Goal: Participate in discussion: Engage in conversation with other users on a specific topic

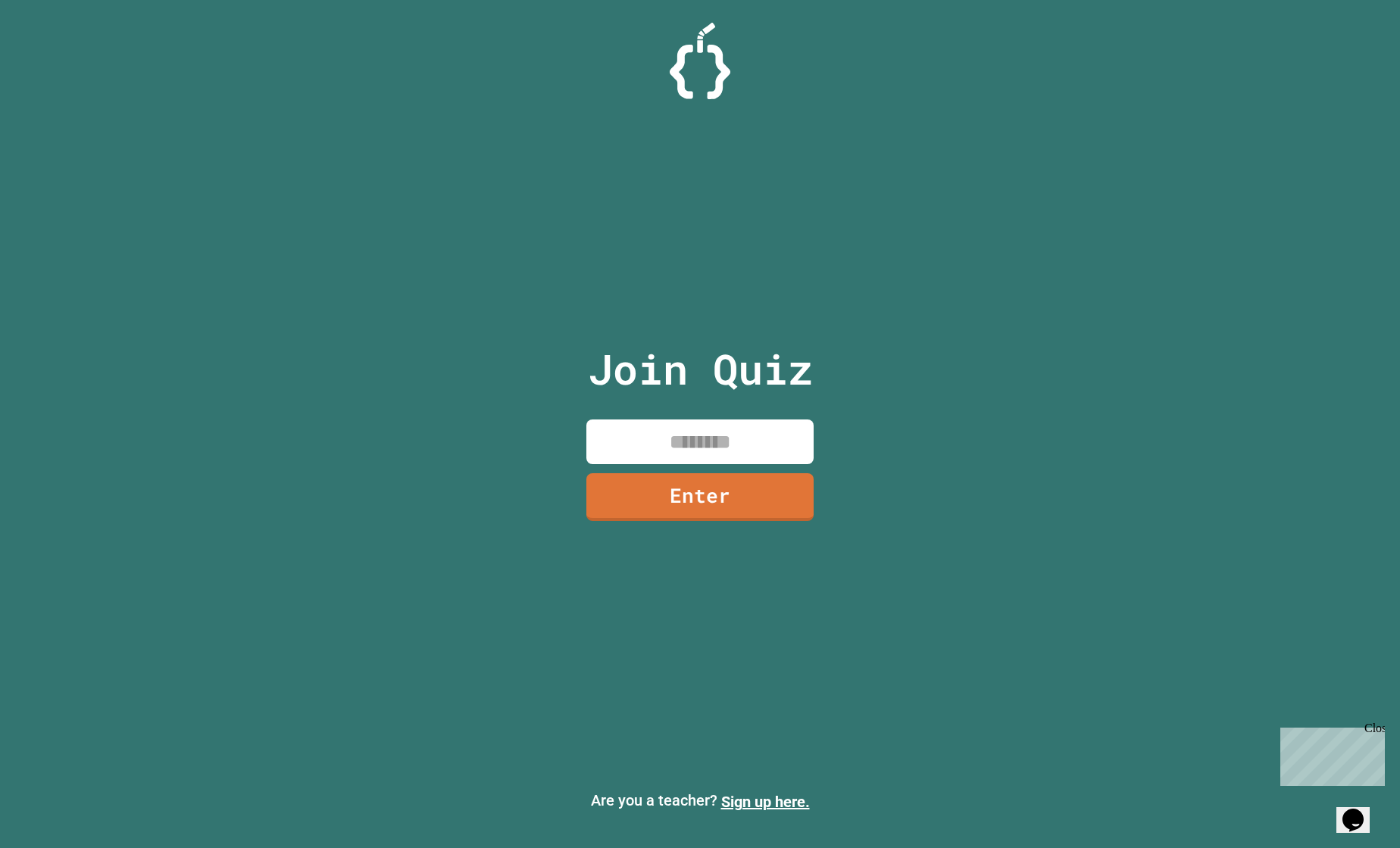
click at [636, 431] on input at bounding box center [699, 441] width 227 height 44
type input "********"
click at [660, 476] on link "Enter" at bounding box center [699, 497] width 227 height 47
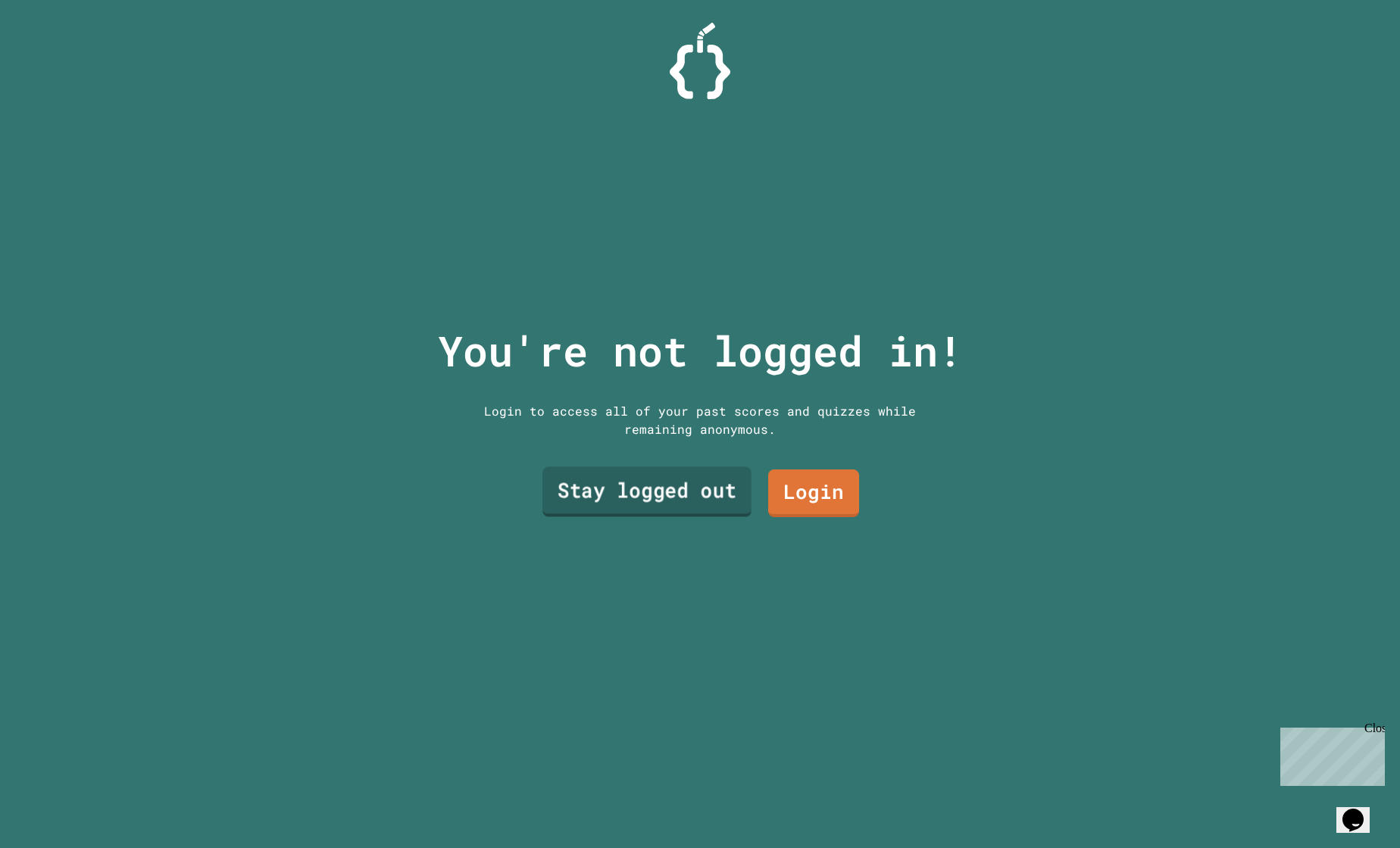
click at [670, 493] on link "Stay logged out" at bounding box center [647, 491] width 209 height 50
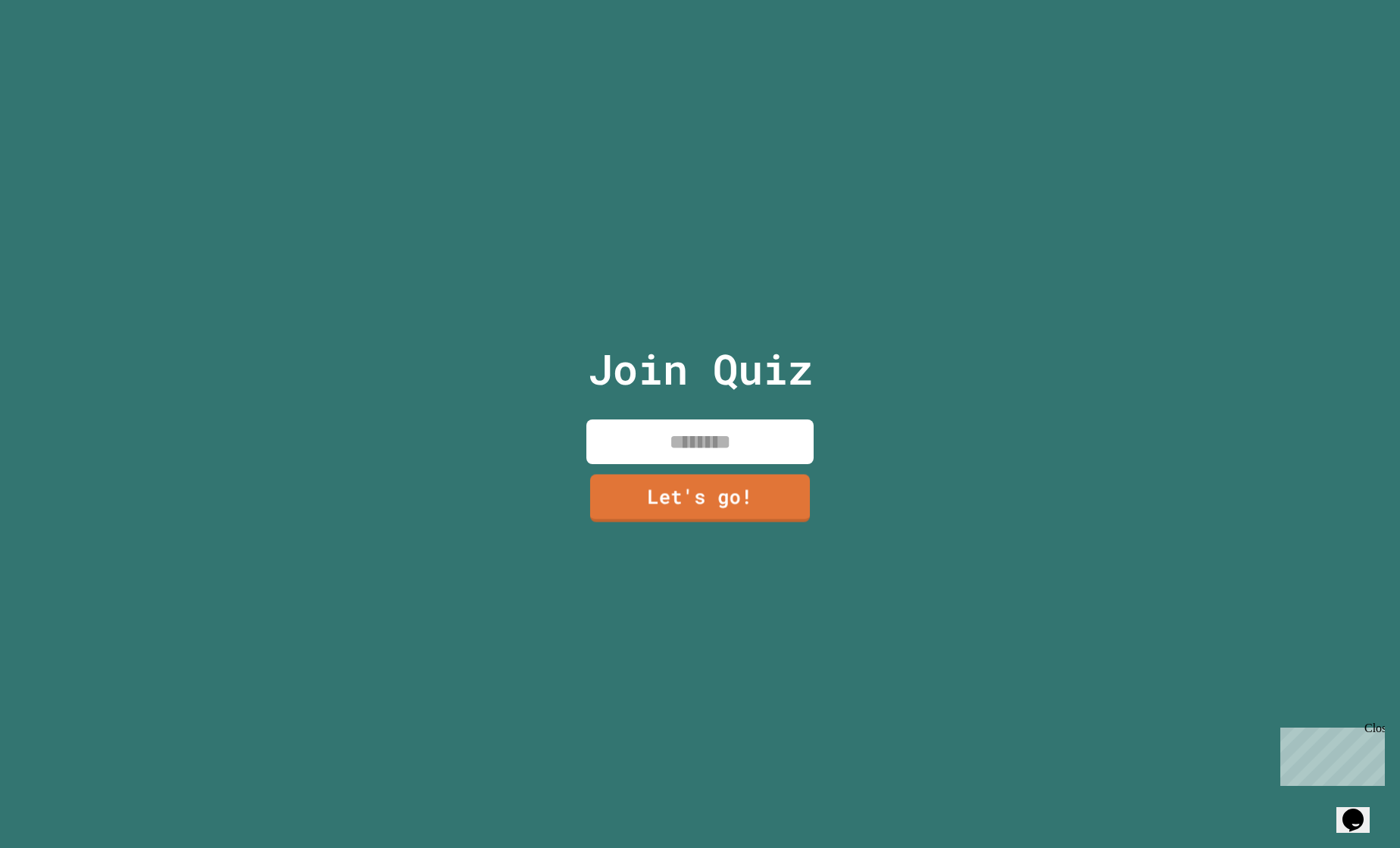
click at [672, 441] on input at bounding box center [699, 441] width 227 height 44
type input "****"
click at [715, 504] on link "Let's go!" at bounding box center [699, 495] width 211 height 50
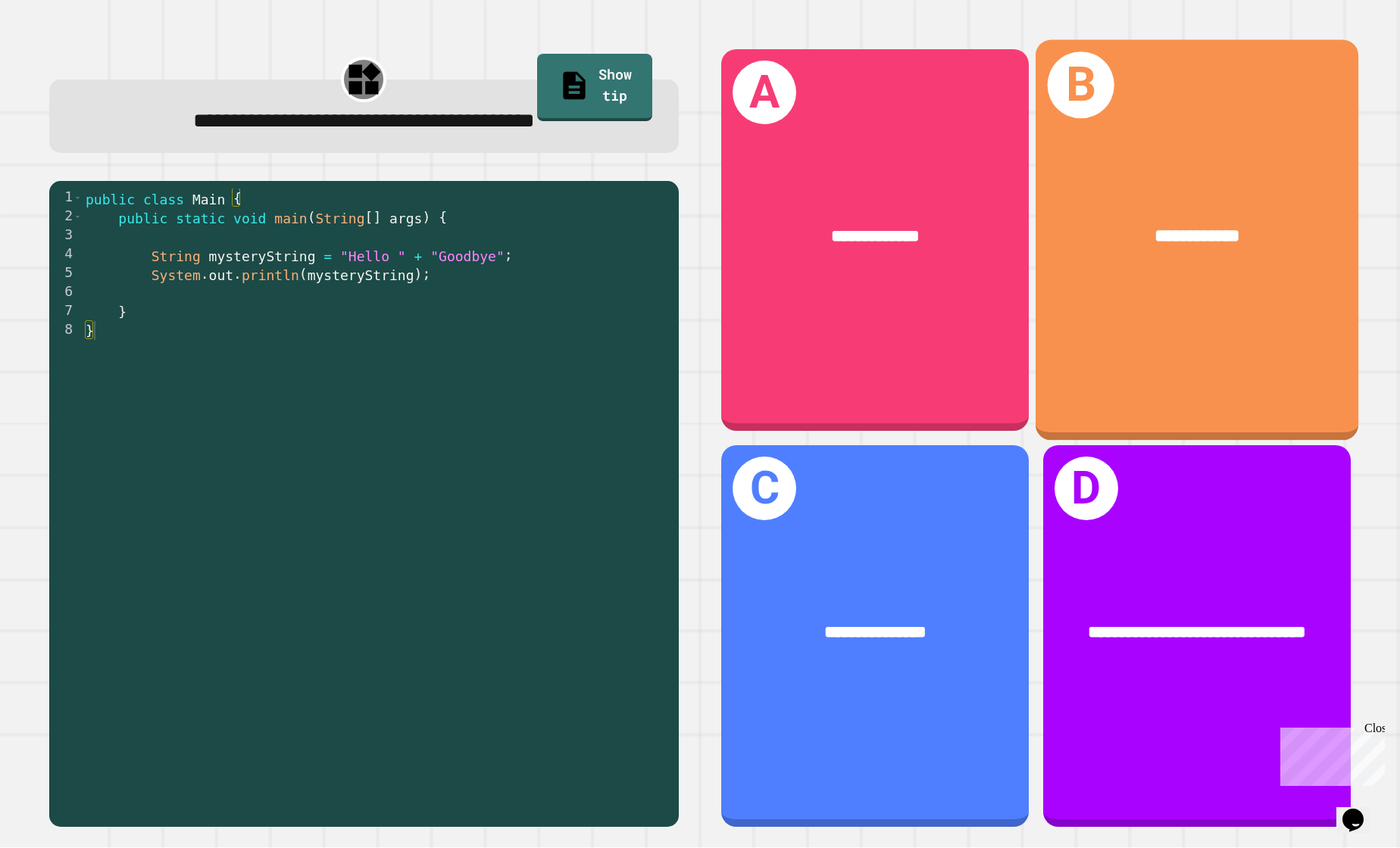
click at [1118, 308] on div "**********" at bounding box center [1197, 240] width 323 height 401
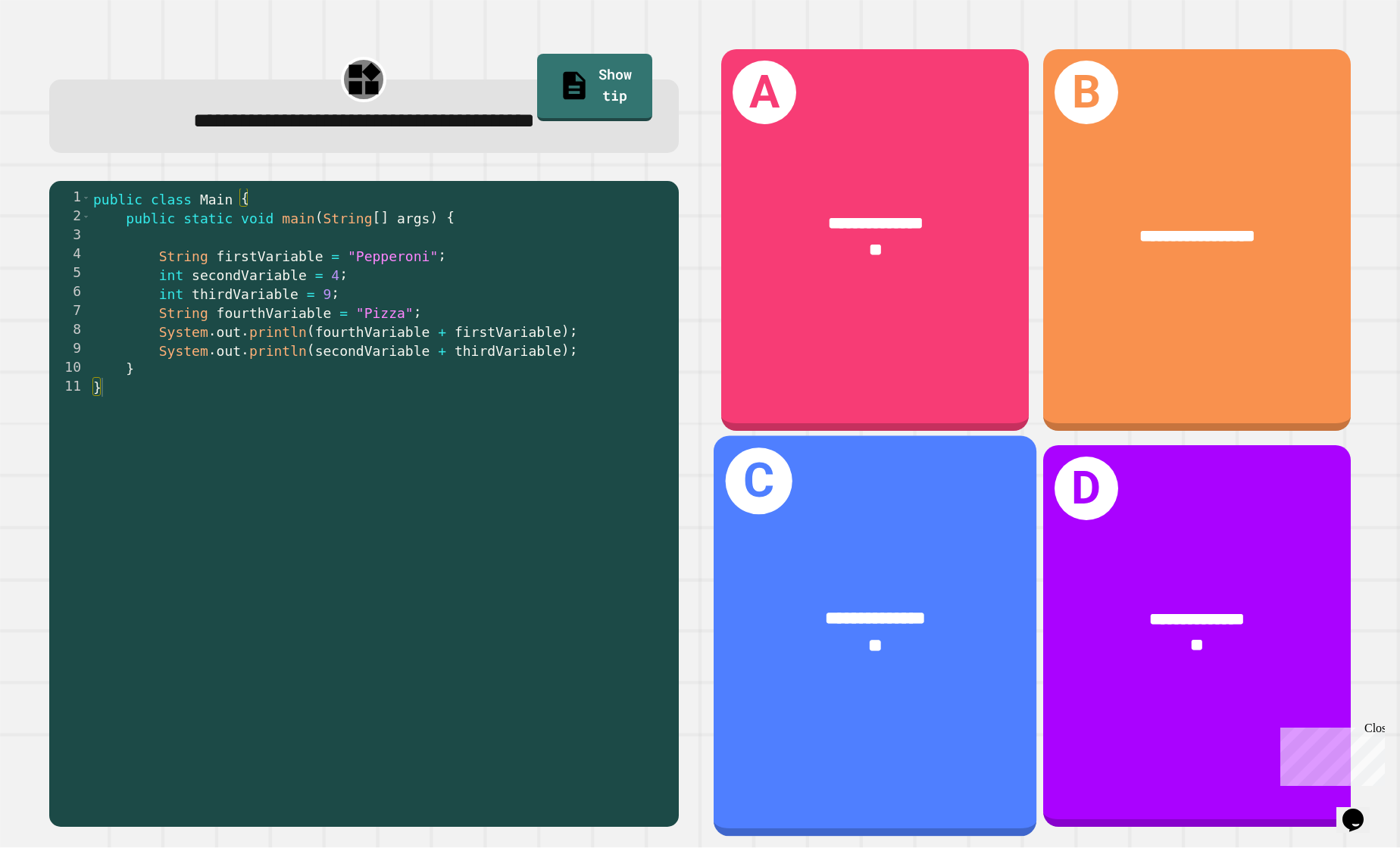
click at [960, 582] on div "**********" at bounding box center [875, 631] width 323 height 126
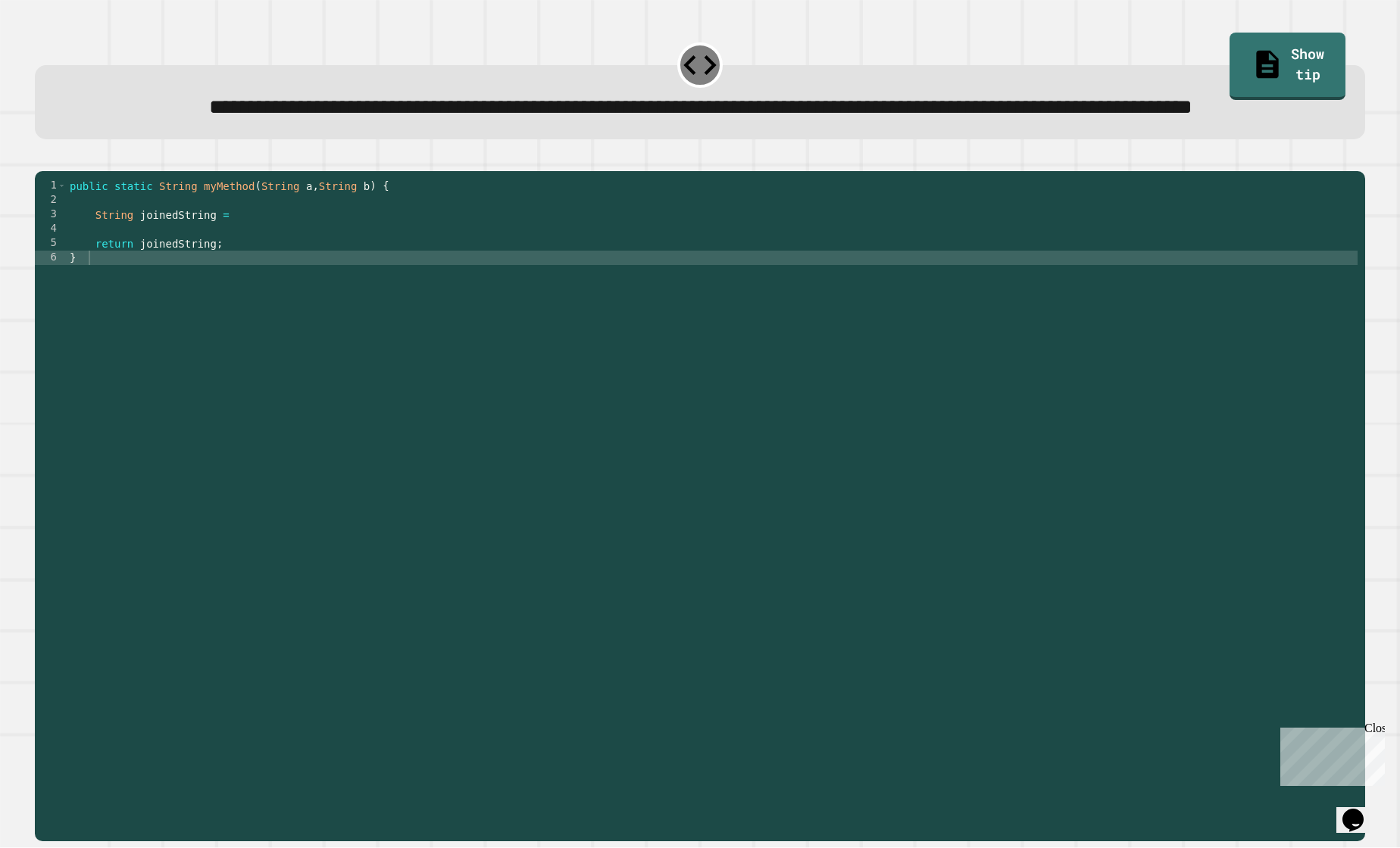
click at [384, 284] on div "public static String myMethod ( String a , String b ) { String joinedString = r…" at bounding box center [712, 481] width 1291 height 604
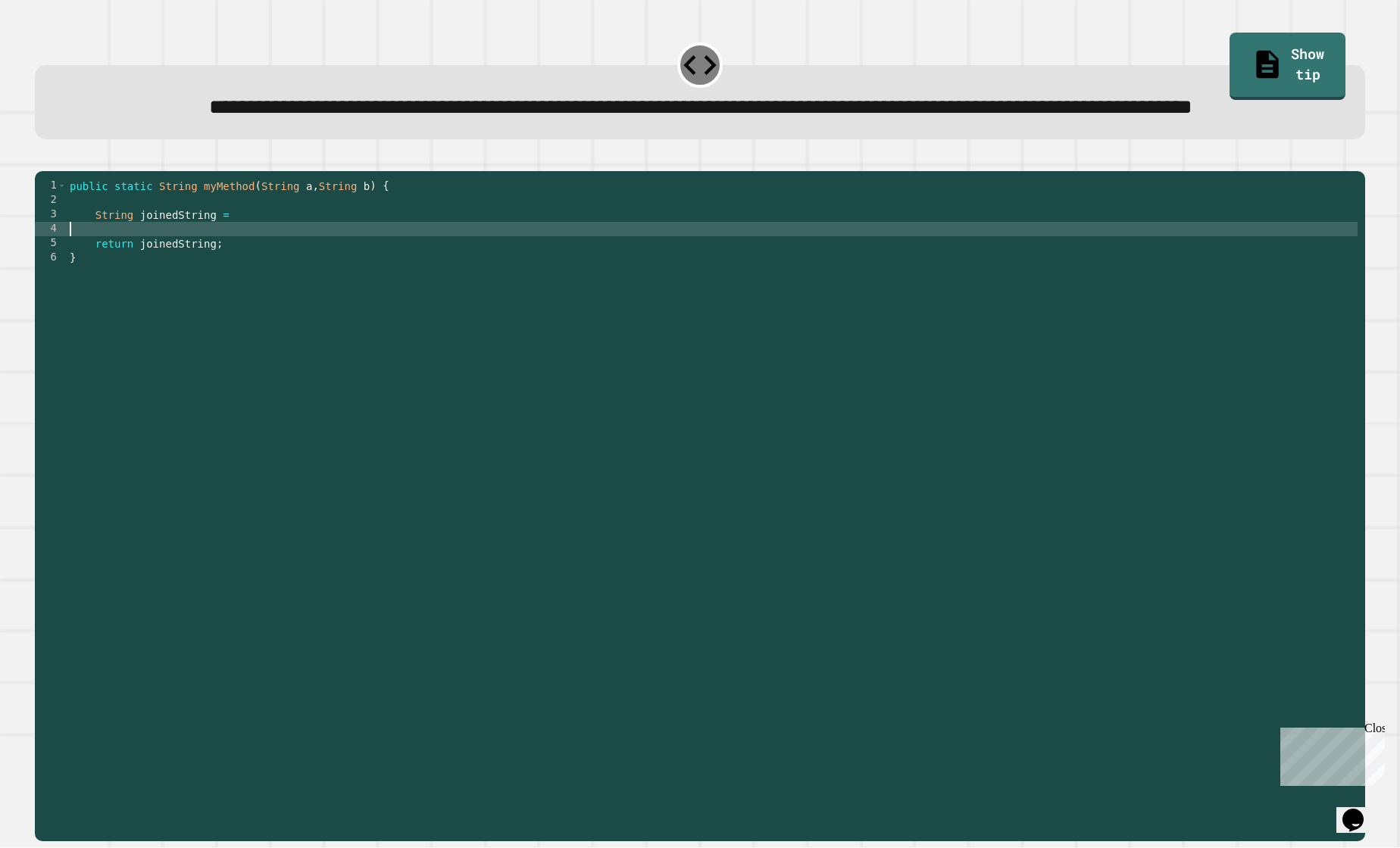
click at [365, 258] on div "public static String myMethod ( String a , String b ) { String joinedString = r…" at bounding box center [712, 481] width 1291 height 604
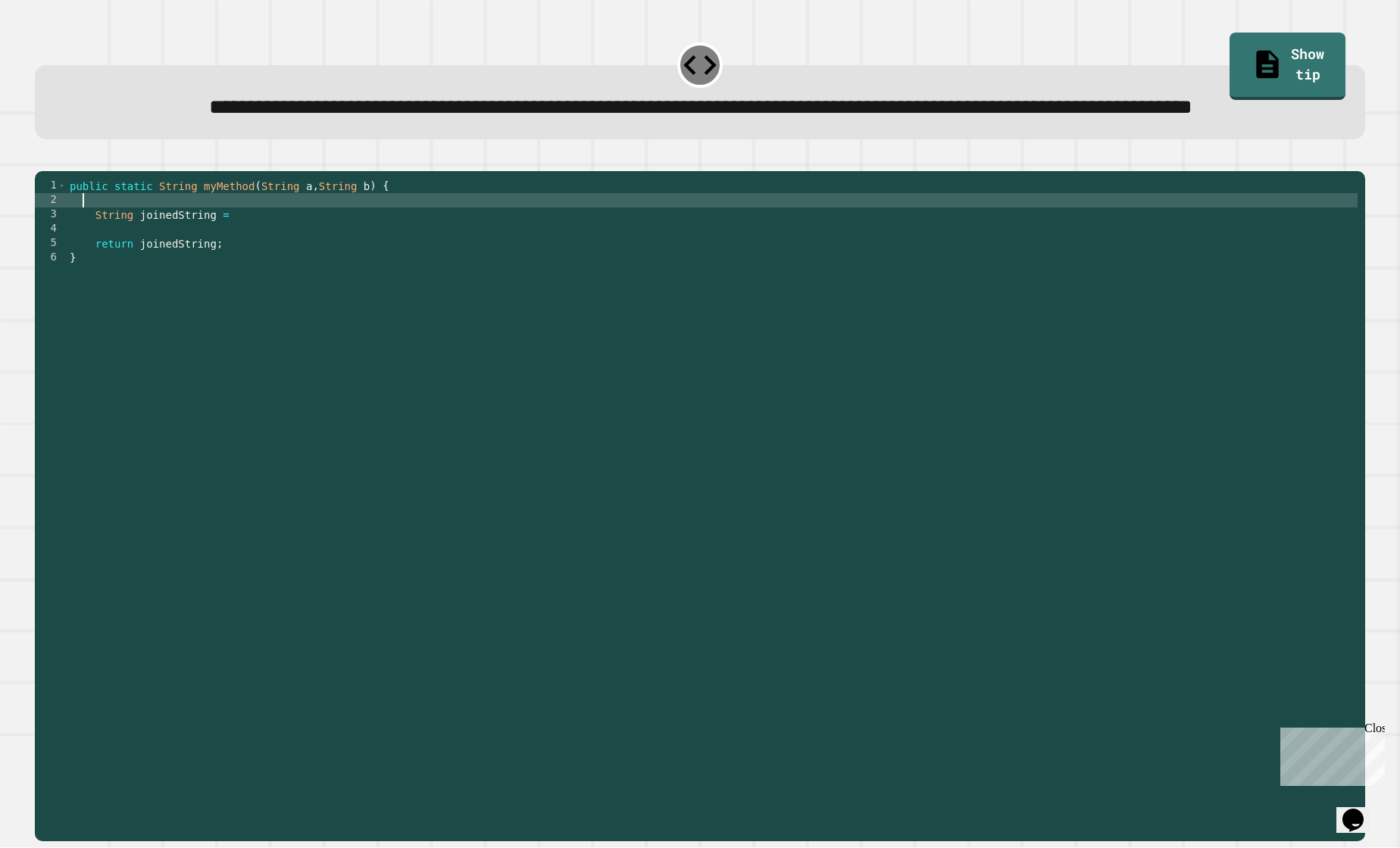
click at [364, 272] on div "public static String myMethod ( String a , String b ) { String joinedString = r…" at bounding box center [712, 481] width 1291 height 604
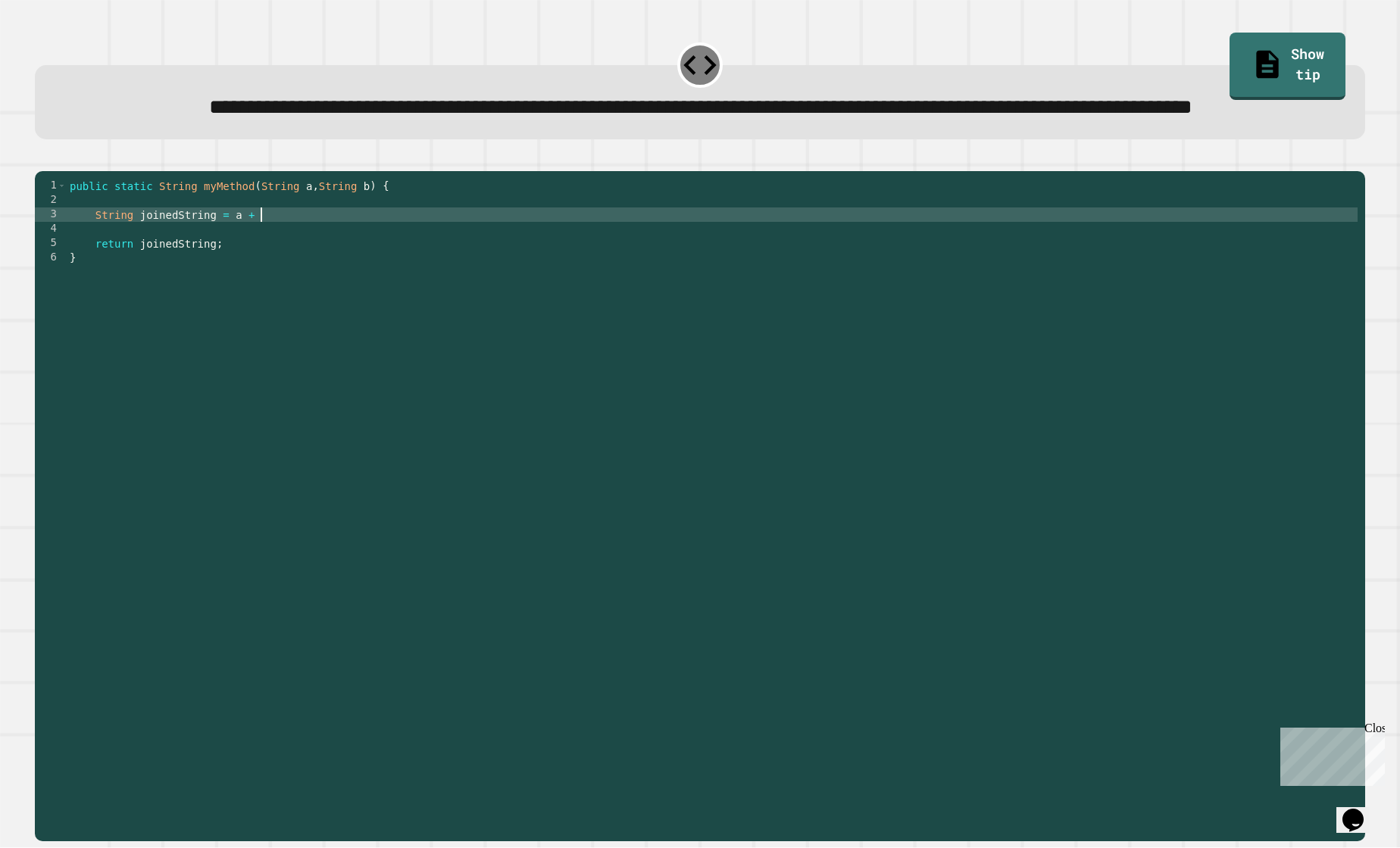
scroll to position [0, 13]
type textarea "**********"
click at [43, 159] on icon "button" at bounding box center [43, 159] width 0 height 0
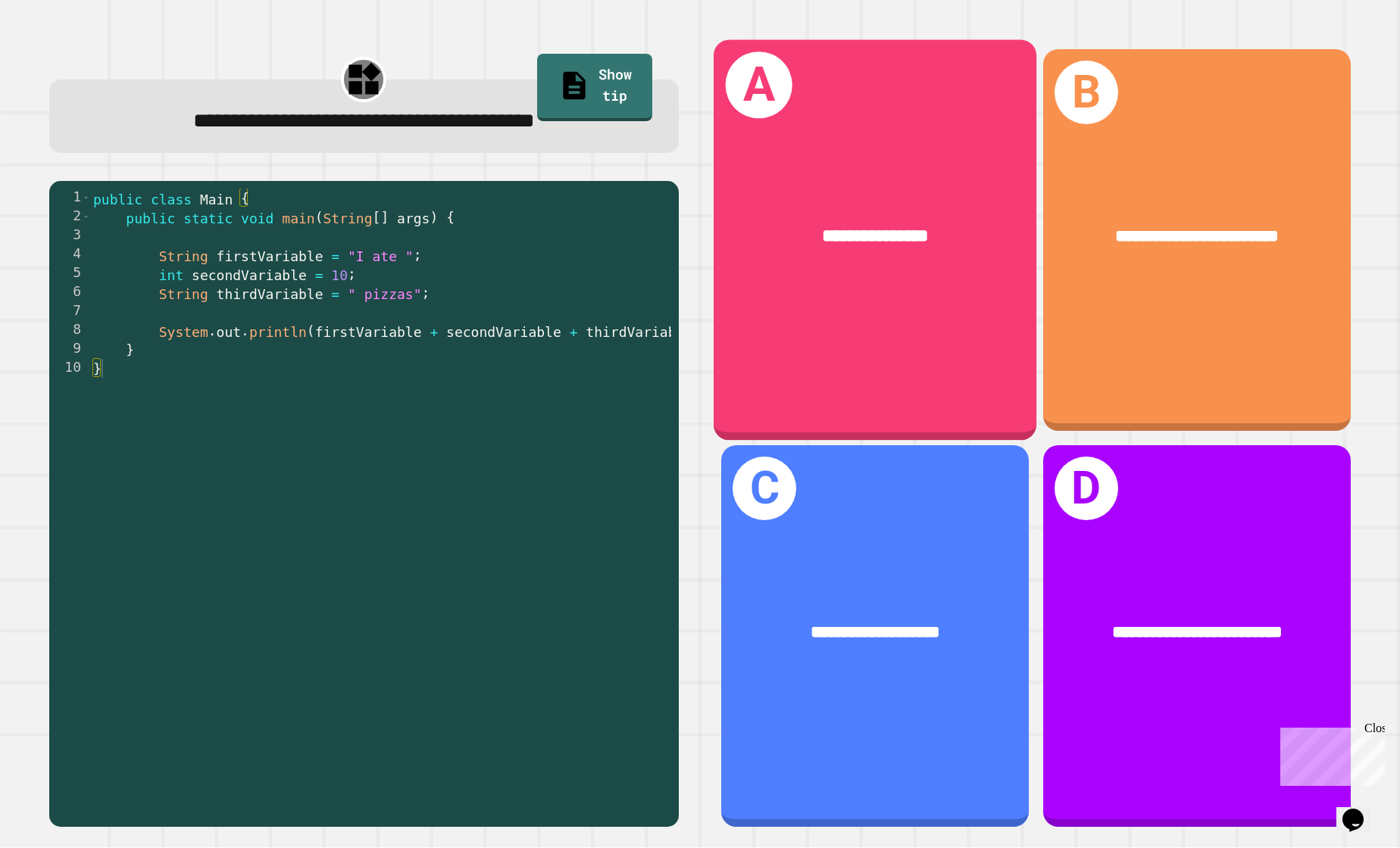
click at [864, 339] on div "**********" at bounding box center [875, 240] width 323 height 401
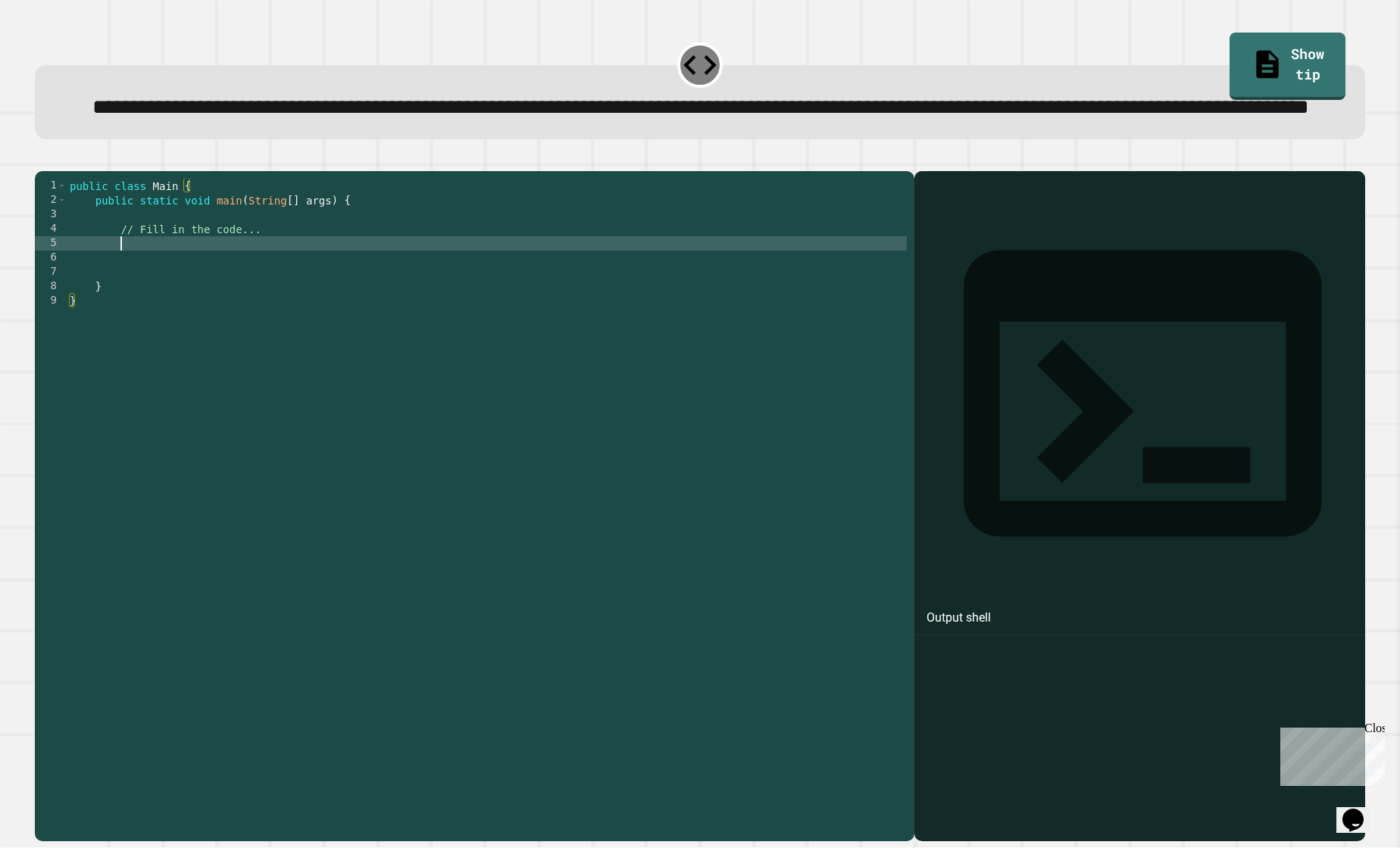
click at [263, 298] on div "public class Main { public static void main ( String [ ] args ) { // Fill in th…" at bounding box center [486, 481] width 840 height 604
click at [57, 173] on icon "button" at bounding box center [52, 168] width 9 height 10
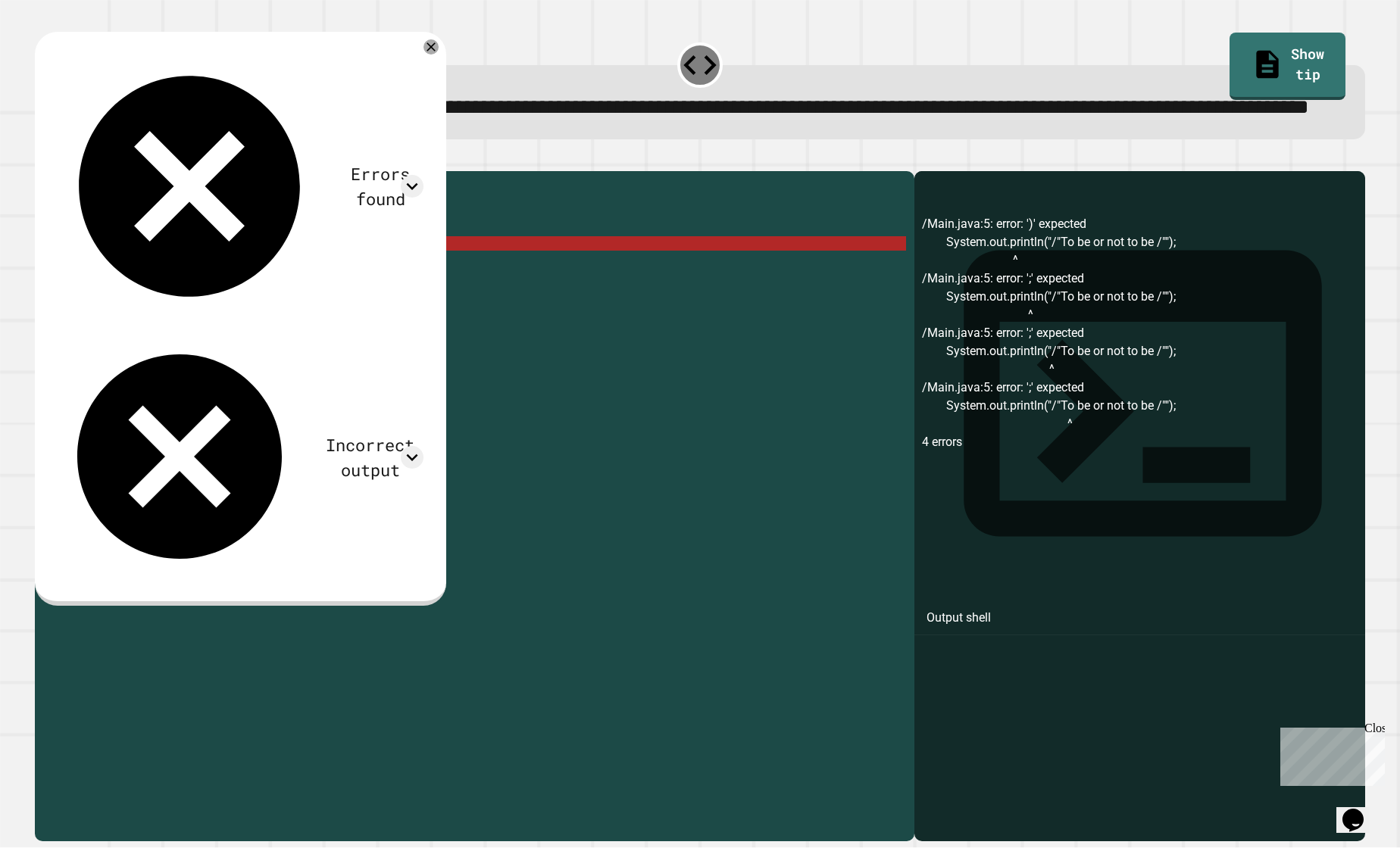
scroll to position [0, 24]
click at [388, 305] on div "public class Main { public static void main ( String [ ] args ) { // Fill in th…" at bounding box center [486, 481] width 839 height 604
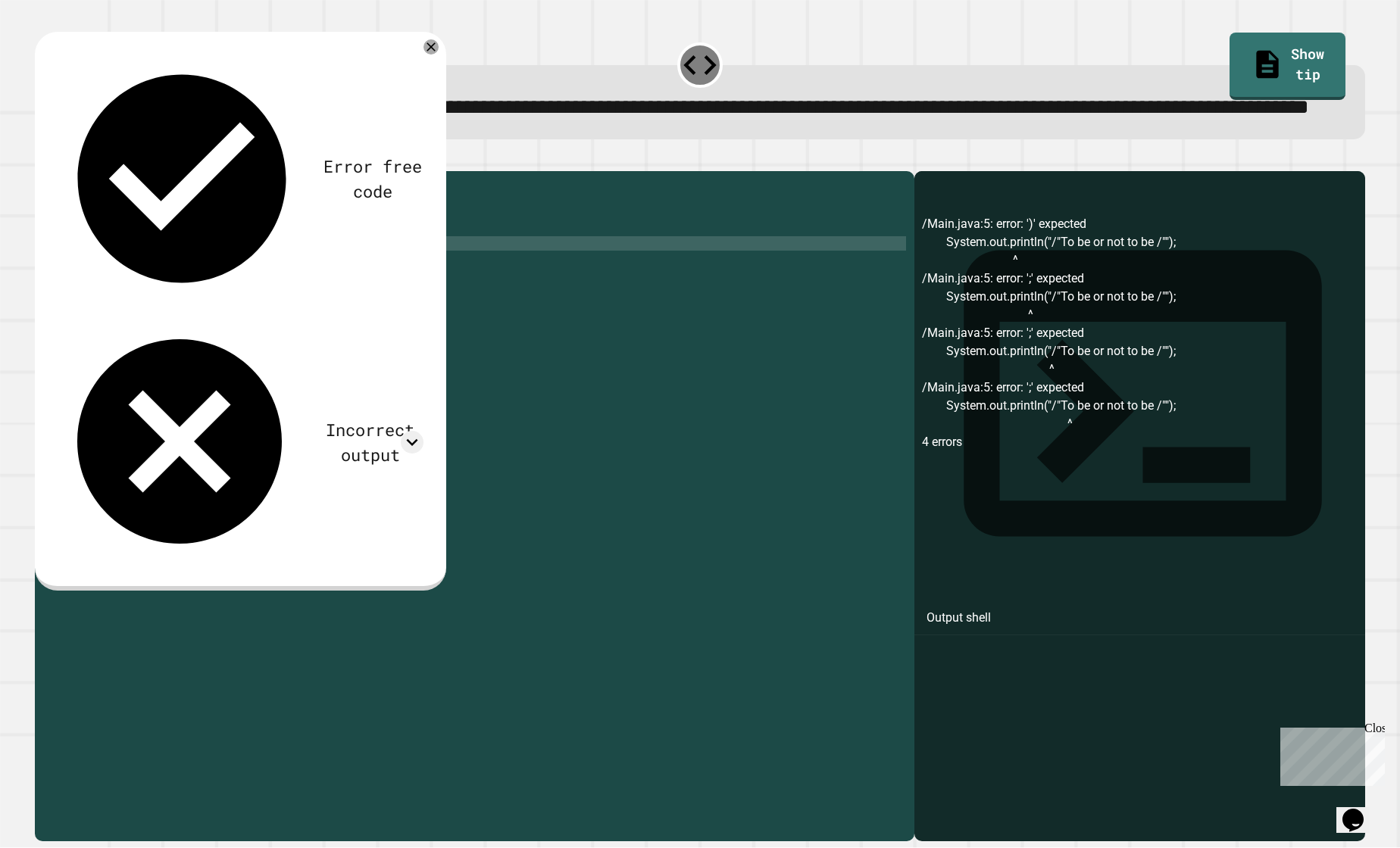
scroll to position [0, 23]
click at [254, 301] on div "public class Main { public static void main ( String [ ] args ) { // Fill in th…" at bounding box center [486, 481] width 839 height 604
click at [43, 159] on button "button" at bounding box center [43, 159] width 0 height 0
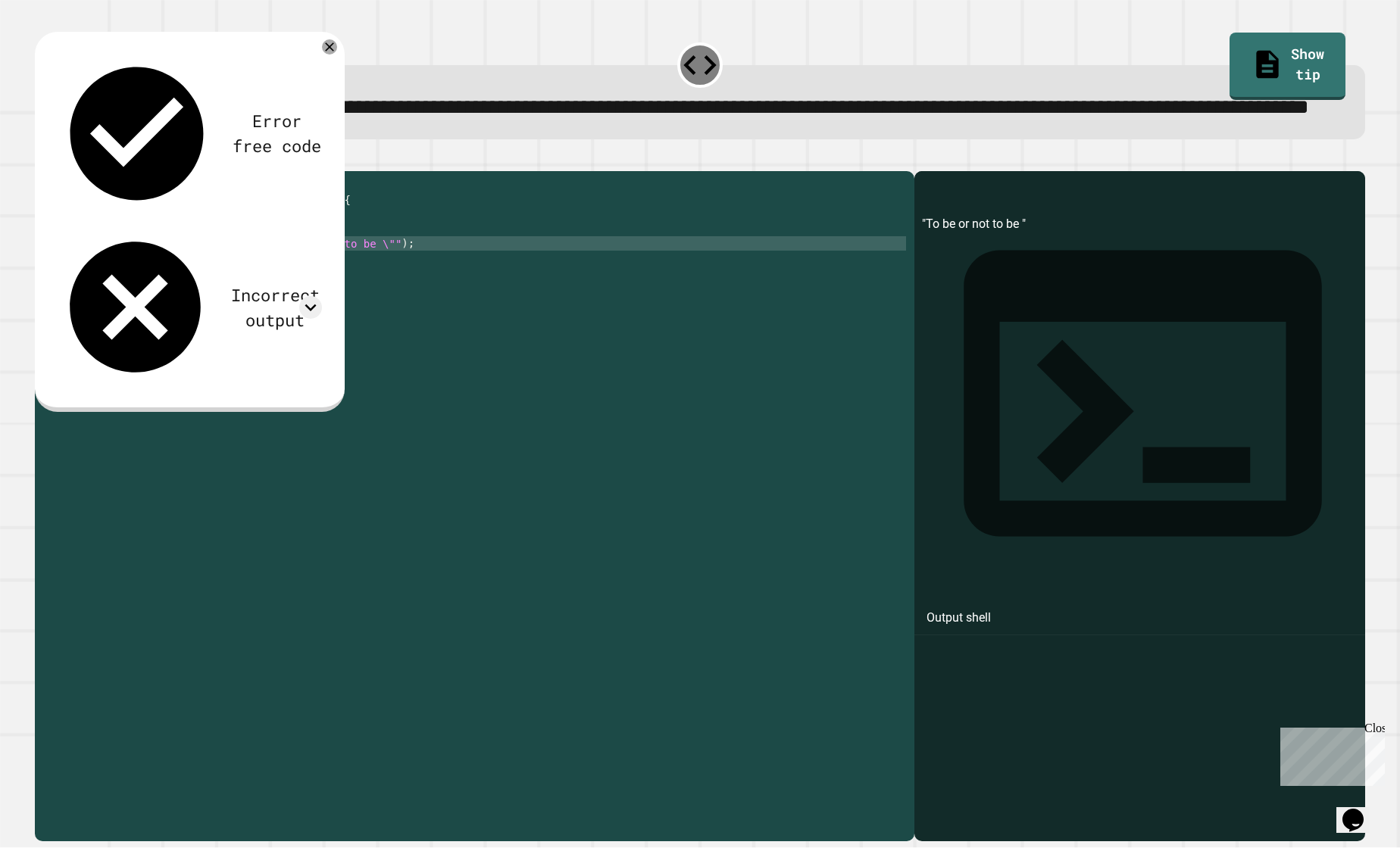
click at [259, 306] on div "public class Main { public static void main ( String [ ] args ) { // Fill in th…" at bounding box center [486, 481] width 839 height 604
click at [257, 305] on div "public class Main { public static void main ( String [ ] args ) { // Fill in th…" at bounding box center [486, 481] width 839 height 604
click at [389, 303] on div "public class Main { public static void main ( String [ ] args ) { // Fill in th…" at bounding box center [486, 481] width 839 height 604
click at [373, 171] on div at bounding box center [699, 161] width 1330 height 18
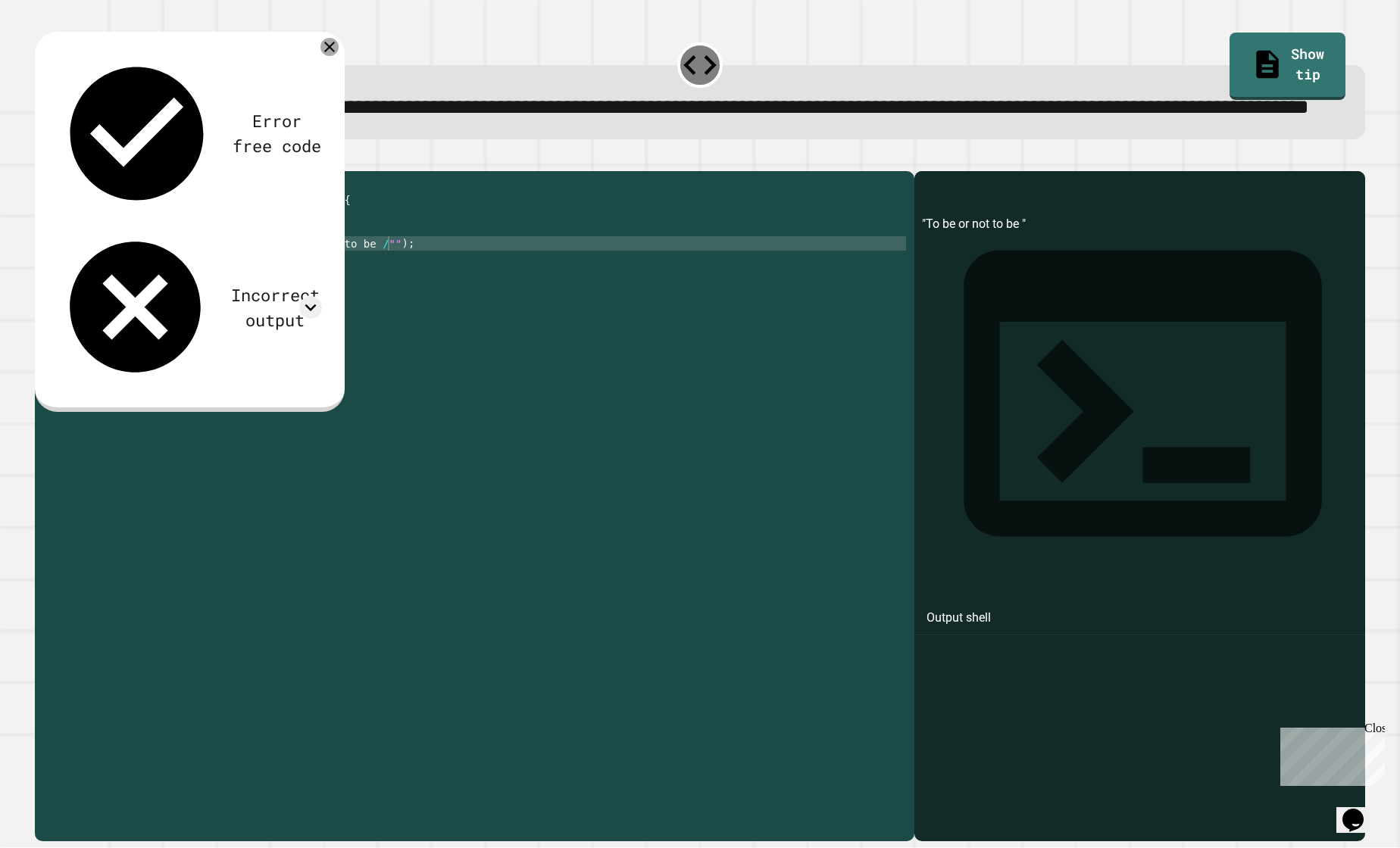
click at [327, 56] on icon at bounding box center [329, 47] width 18 height 18
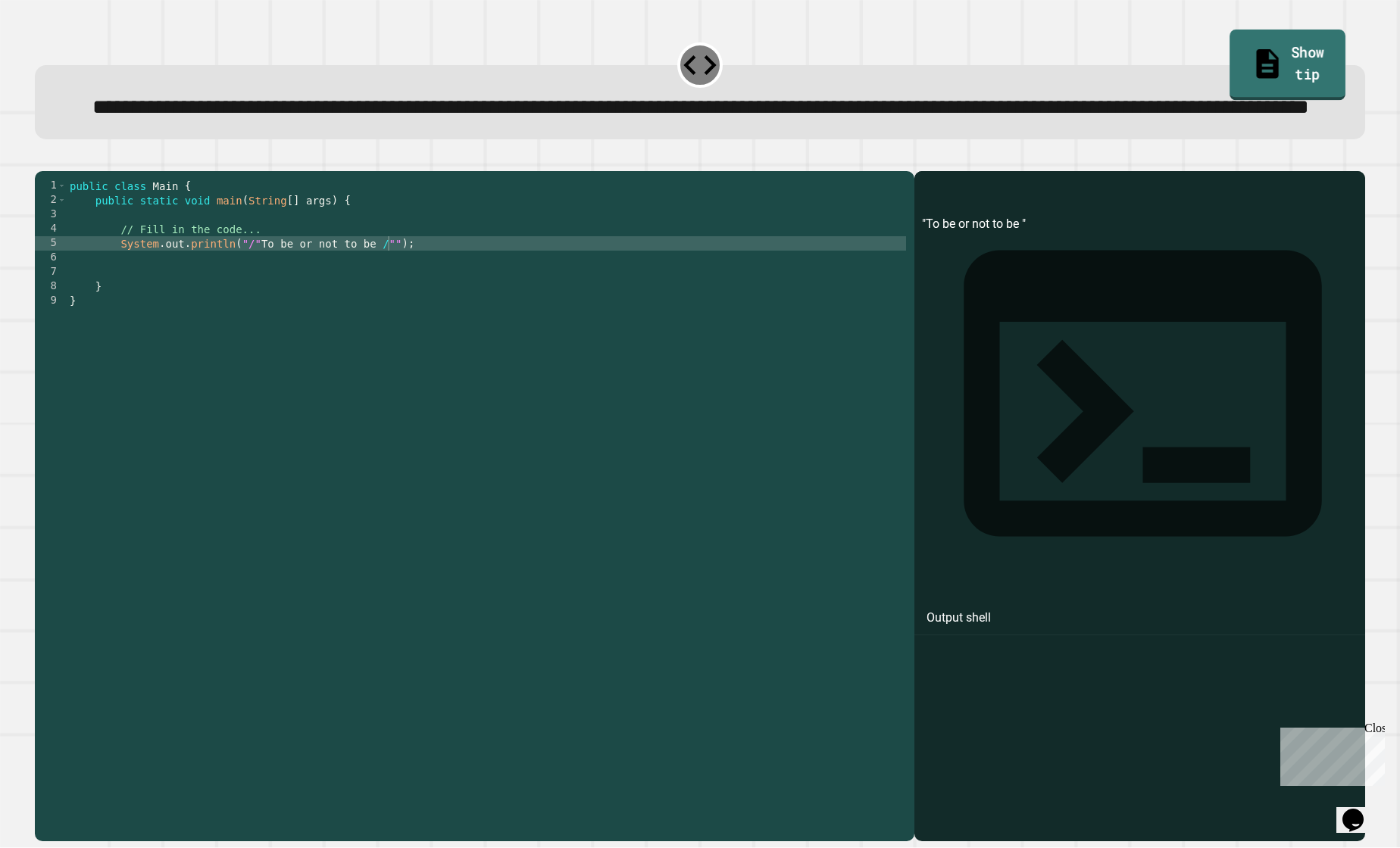
click at [1234, 64] on link "Show tip" at bounding box center [1288, 64] width 115 height 70
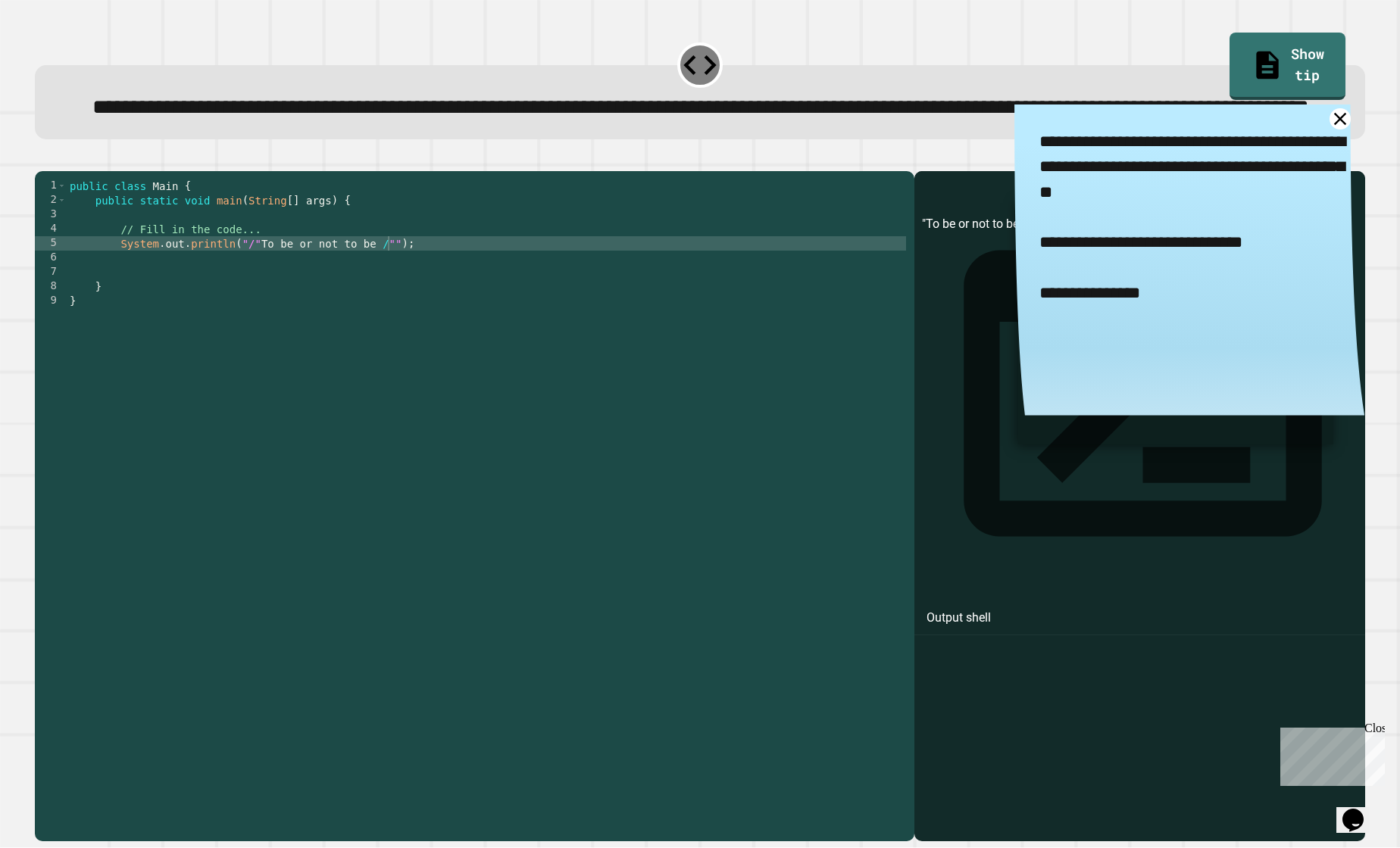
click at [384, 301] on div "public class Main { public static void main ( String [ ] args ) { // Fill in th…" at bounding box center [486, 481] width 839 height 604
click at [252, 306] on div "public class Main { public static void main ( String [ ] args ) { // Fill in th…" at bounding box center [486, 481] width 839 height 604
click at [43, 159] on icon "button" at bounding box center [43, 159] width 0 height 0
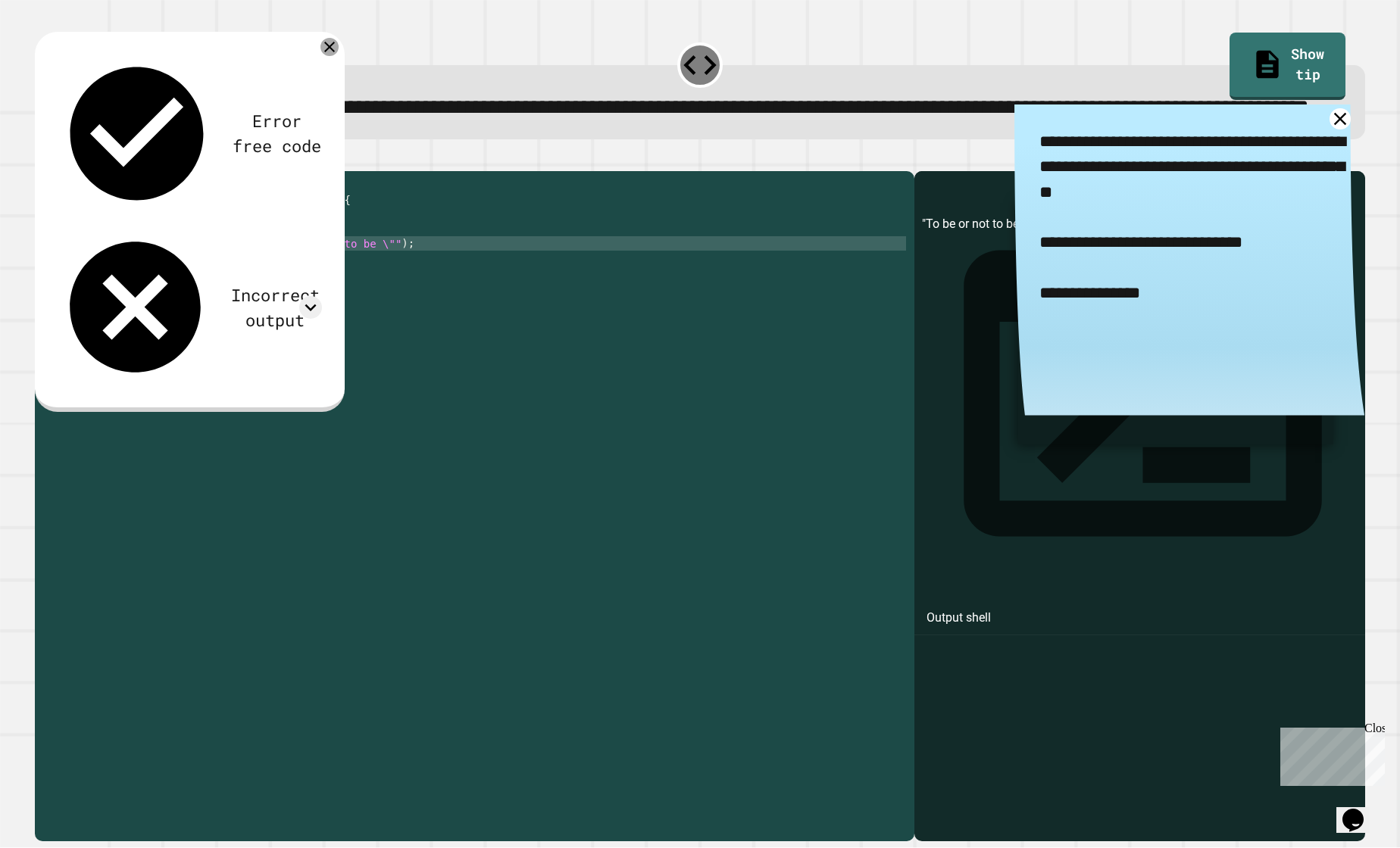
click at [325, 56] on icon at bounding box center [329, 47] width 18 height 18
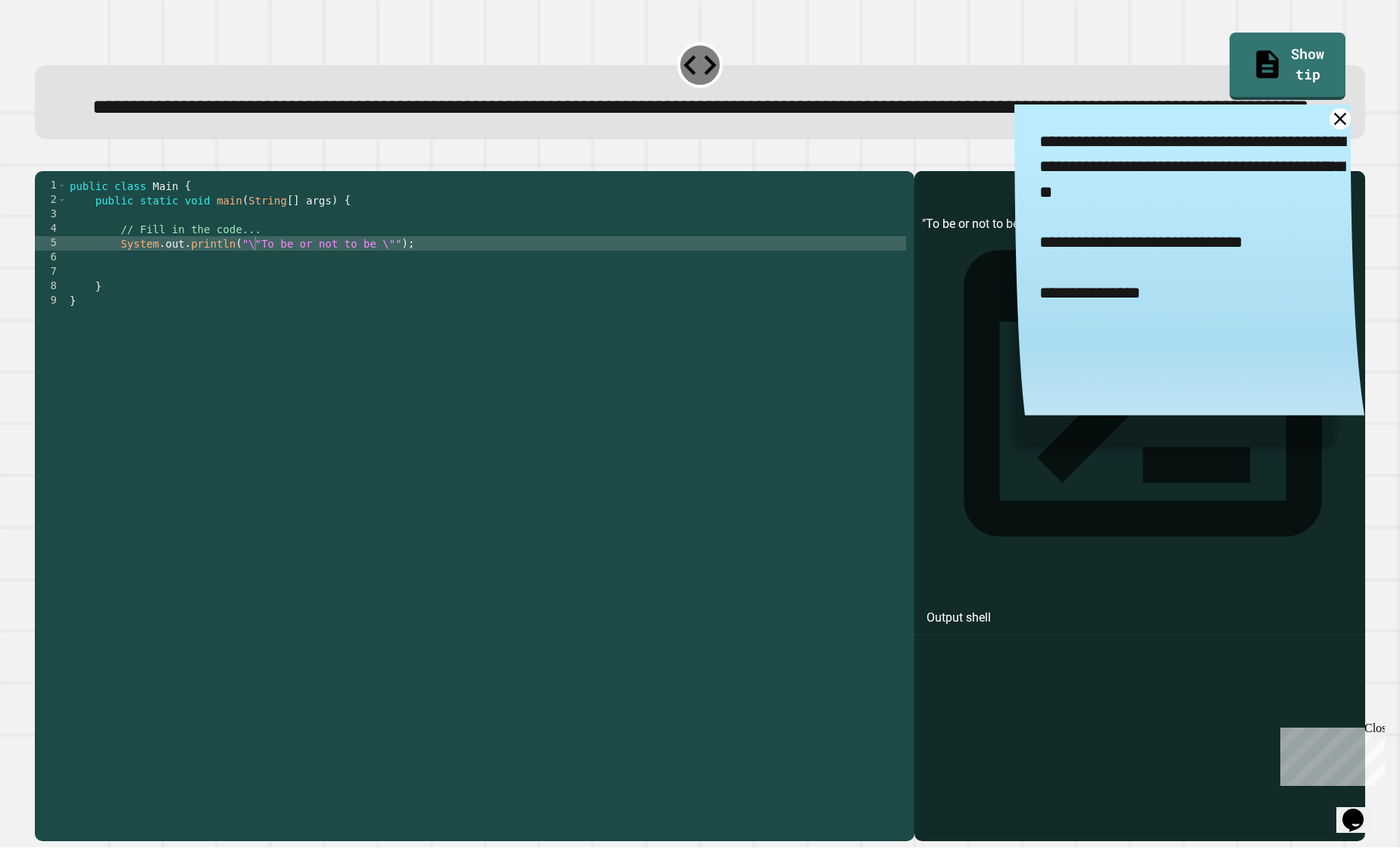
click at [55, 173] on icon "button" at bounding box center [52, 168] width 9 height 10
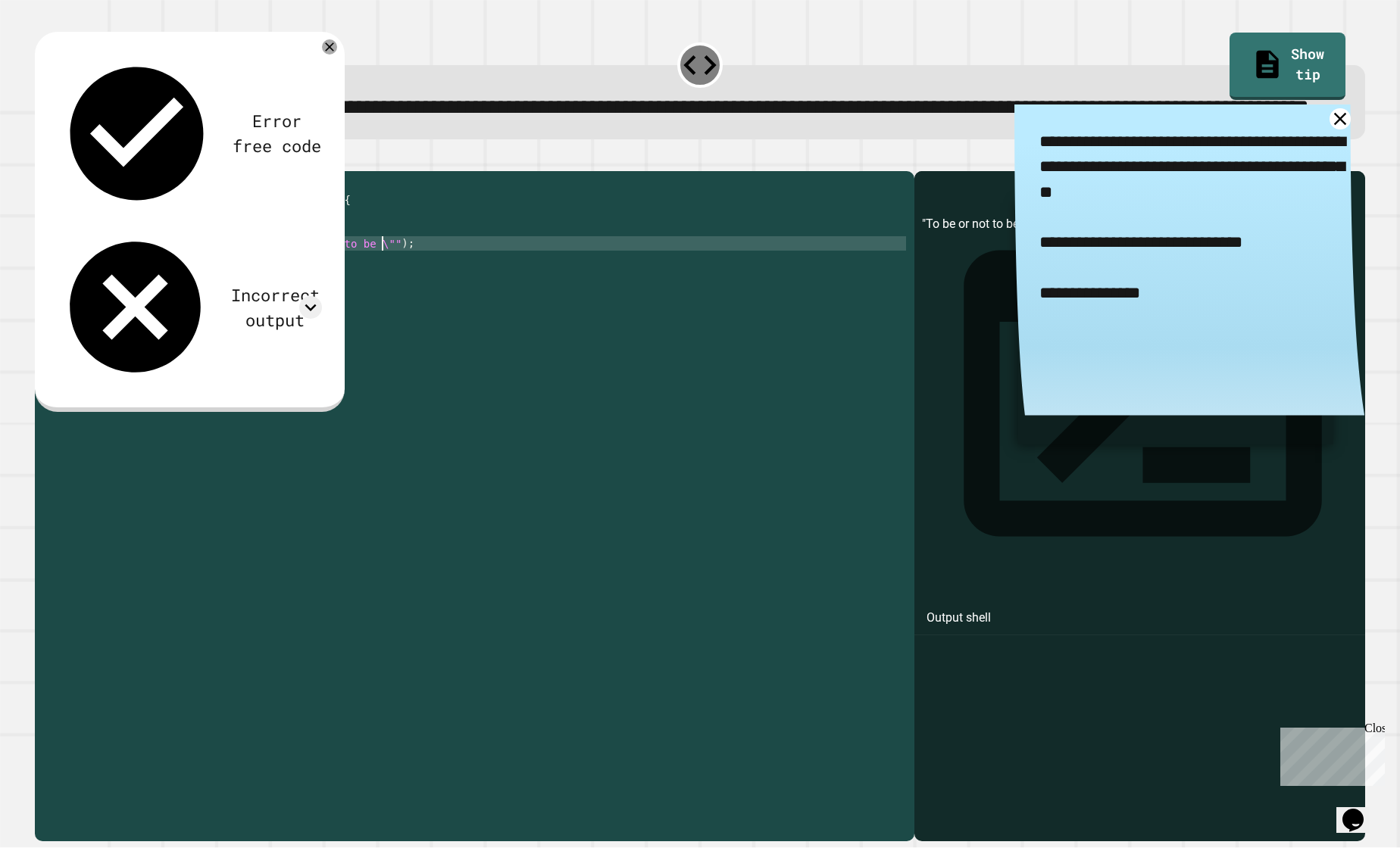
click at [380, 304] on div "public class Main { public static void main ( String [ ] args ) { // Fill in th…" at bounding box center [486, 481] width 839 height 604
type textarea "**********"
click at [57, 173] on icon "button" at bounding box center [52, 168] width 9 height 10
